Goal: Transaction & Acquisition: Download file/media

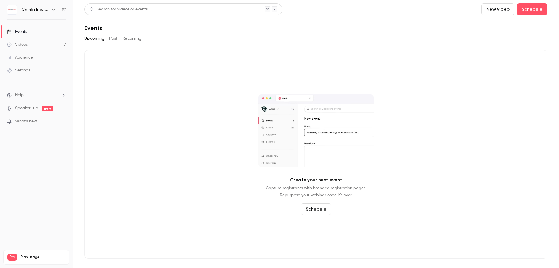
click at [27, 45] on div "Videos" at bounding box center [17, 45] width 21 height 6
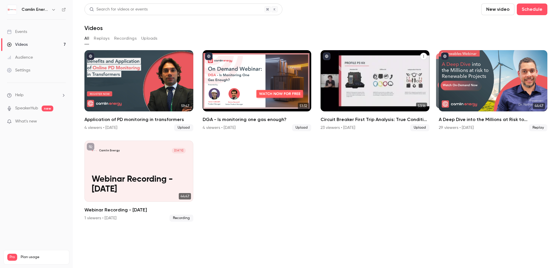
click at [377, 85] on p "Circuit Breaker First Trip Analysis: True Condition Based Maintenance" at bounding box center [375, 89] width 94 height 30
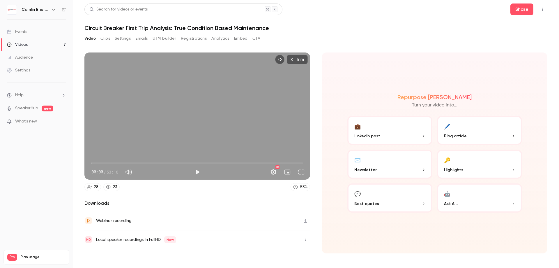
click at [201, 39] on button "Registrations" at bounding box center [194, 38] width 26 height 9
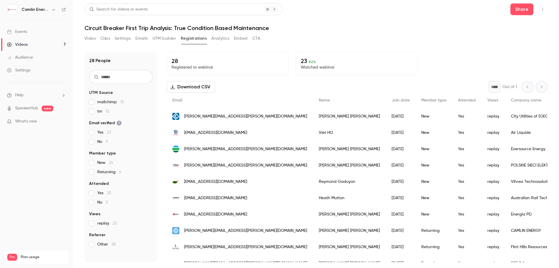
click at [193, 85] on button "Download CSV" at bounding box center [191, 87] width 49 height 12
